Goal: Task Accomplishment & Management: Complete application form

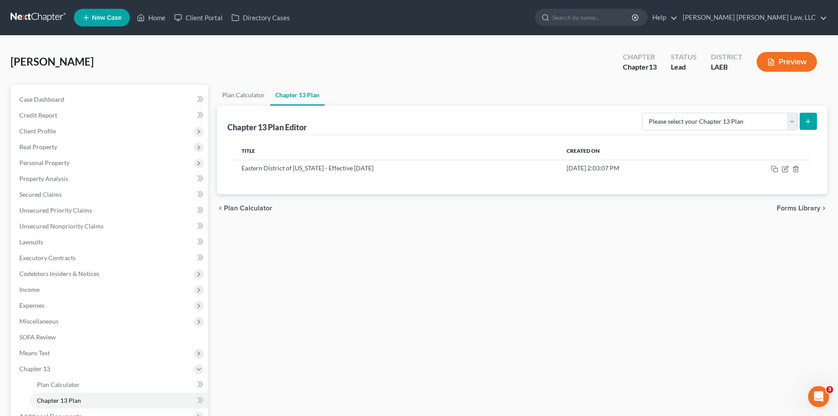
click at [44, 12] on link at bounding box center [39, 18] width 56 height 16
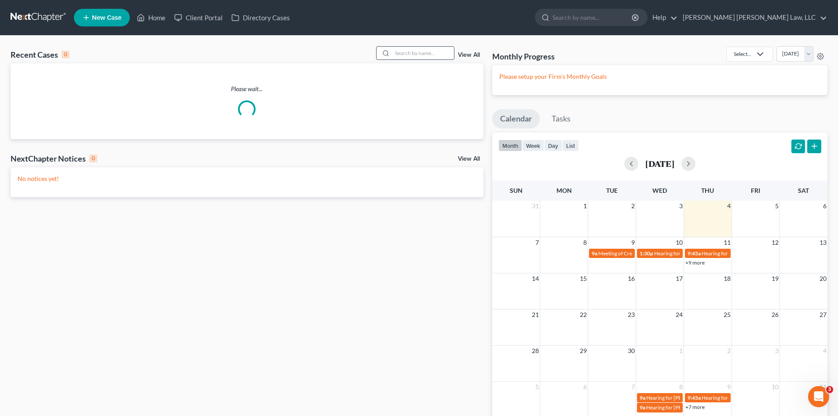
click at [439, 53] on input "search" at bounding box center [423, 53] width 62 height 13
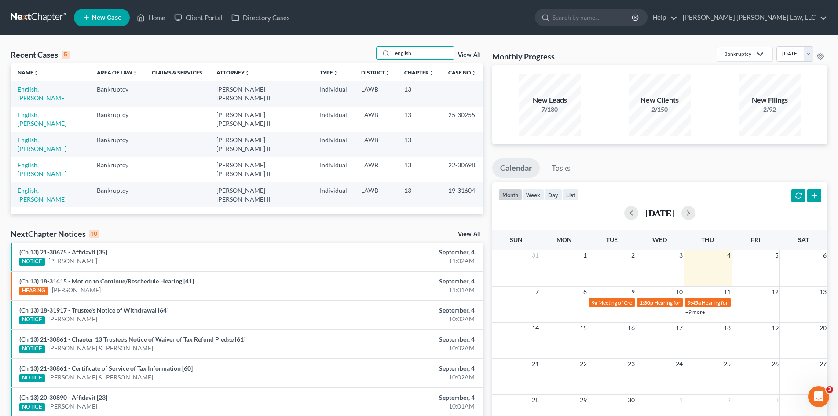
type input "english"
click at [31, 88] on link "English, [PERSON_NAME]" at bounding box center [42, 93] width 49 height 16
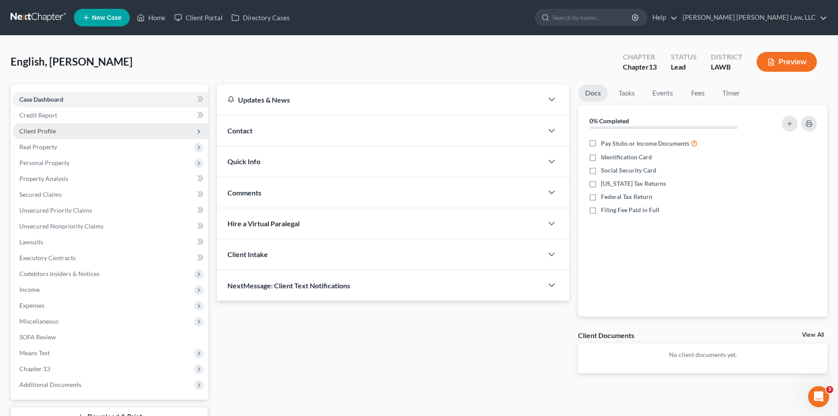
click at [32, 135] on span "Client Profile" at bounding box center [110, 131] width 196 height 16
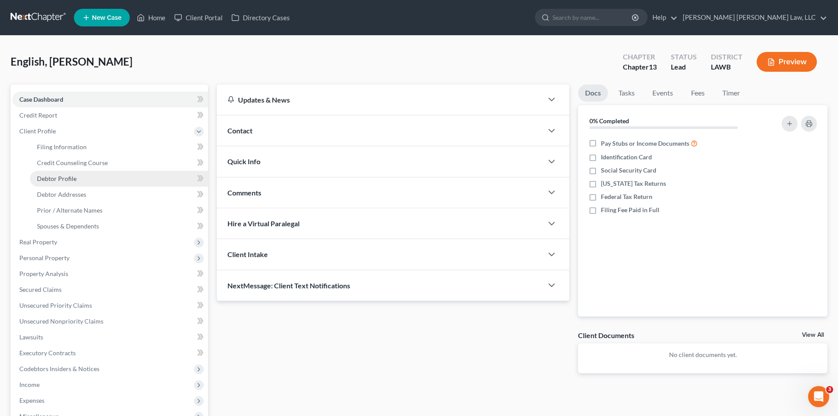
click at [53, 176] on span "Debtor Profile" at bounding box center [57, 178] width 40 height 7
select select "0"
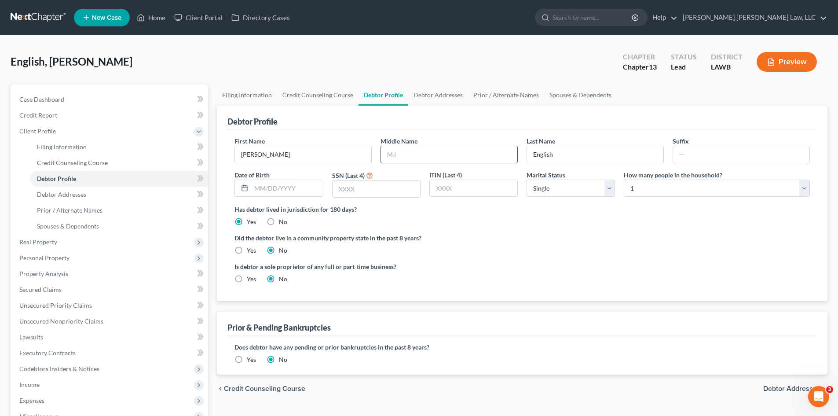
click at [401, 157] on input "text" at bounding box center [449, 154] width 136 height 17
drag, startPoint x: 423, startPoint y: 155, endPoint x: 350, endPoint y: 163, distance: 73.0
click at [347, 164] on div "First Name [PERSON_NAME] Middle Name [PERSON_NAME] Last Name English Suffix Dat…" at bounding box center [522, 170] width 584 height 68
type input "[PERSON_NAME]"
click at [247, 250] on label "Yes" at bounding box center [251, 250] width 9 height 9
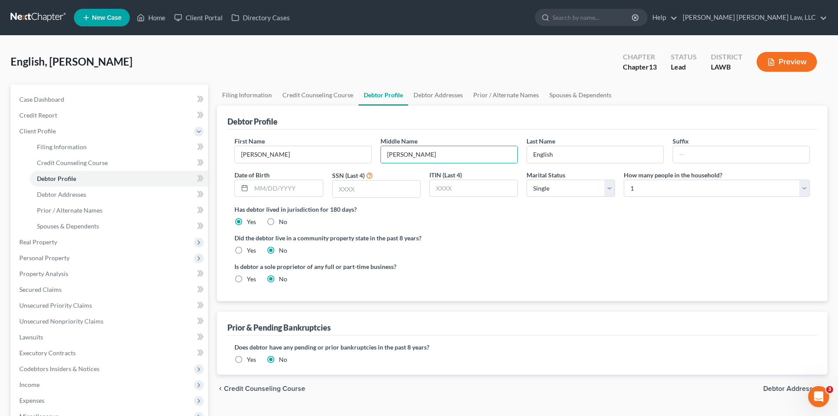
click at [250, 250] on input "Yes" at bounding box center [253, 249] width 6 height 6
radio input "true"
radio input "false"
click at [60, 159] on span "Credit Counseling Course" at bounding box center [72, 162] width 71 height 7
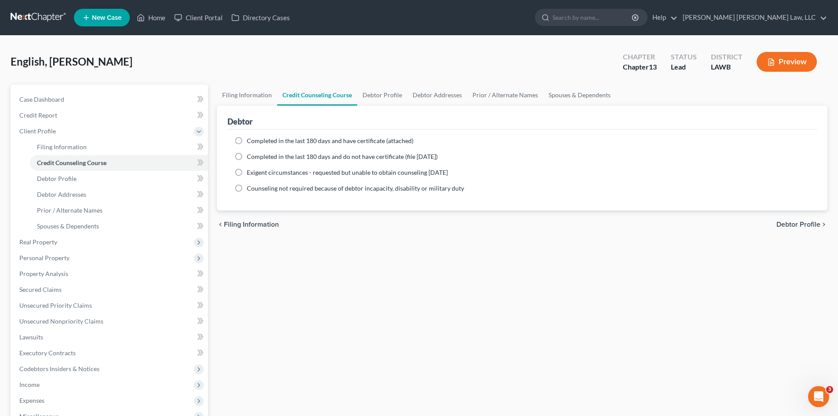
click at [247, 153] on label "Completed in the last 180 days and do not have certificate (file [DATE])" at bounding box center [342, 156] width 191 height 9
click at [250, 153] on input "Completed in the last 180 days and do not have certificate (file [DATE])" at bounding box center [253, 155] width 6 height 6
radio input "true"
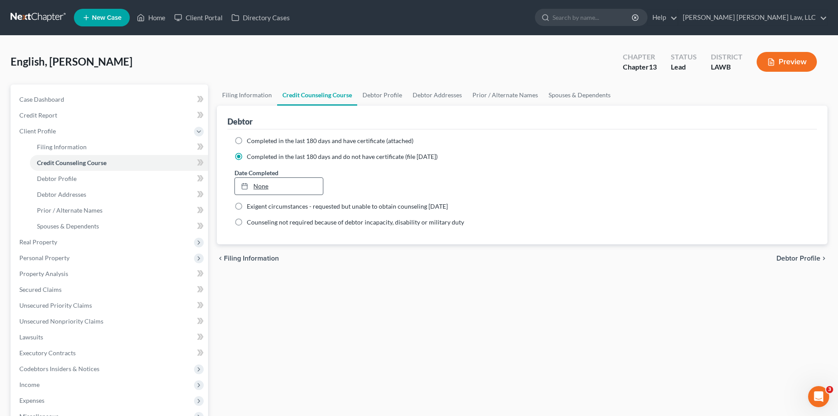
click at [262, 182] on link "None" at bounding box center [279, 186] width 88 height 17
type input "[DATE]"
